Goal: Book appointment/travel/reservation

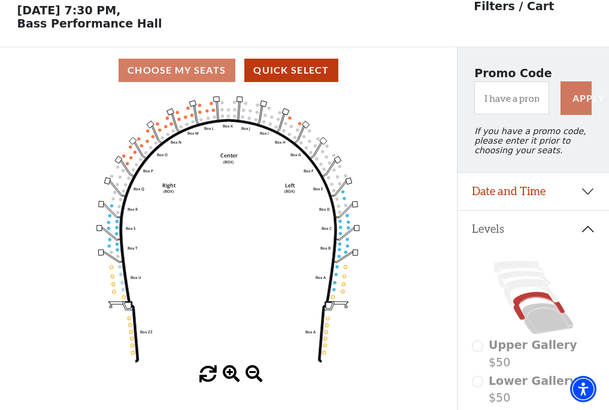
scroll to position [56, 0]
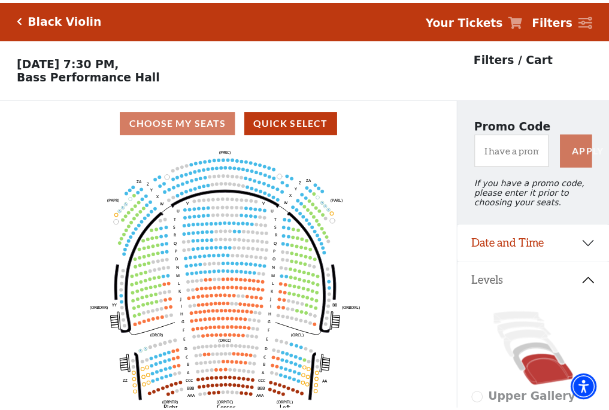
scroll to position [56, 0]
